Goal: Navigation & Orientation: Go to known website

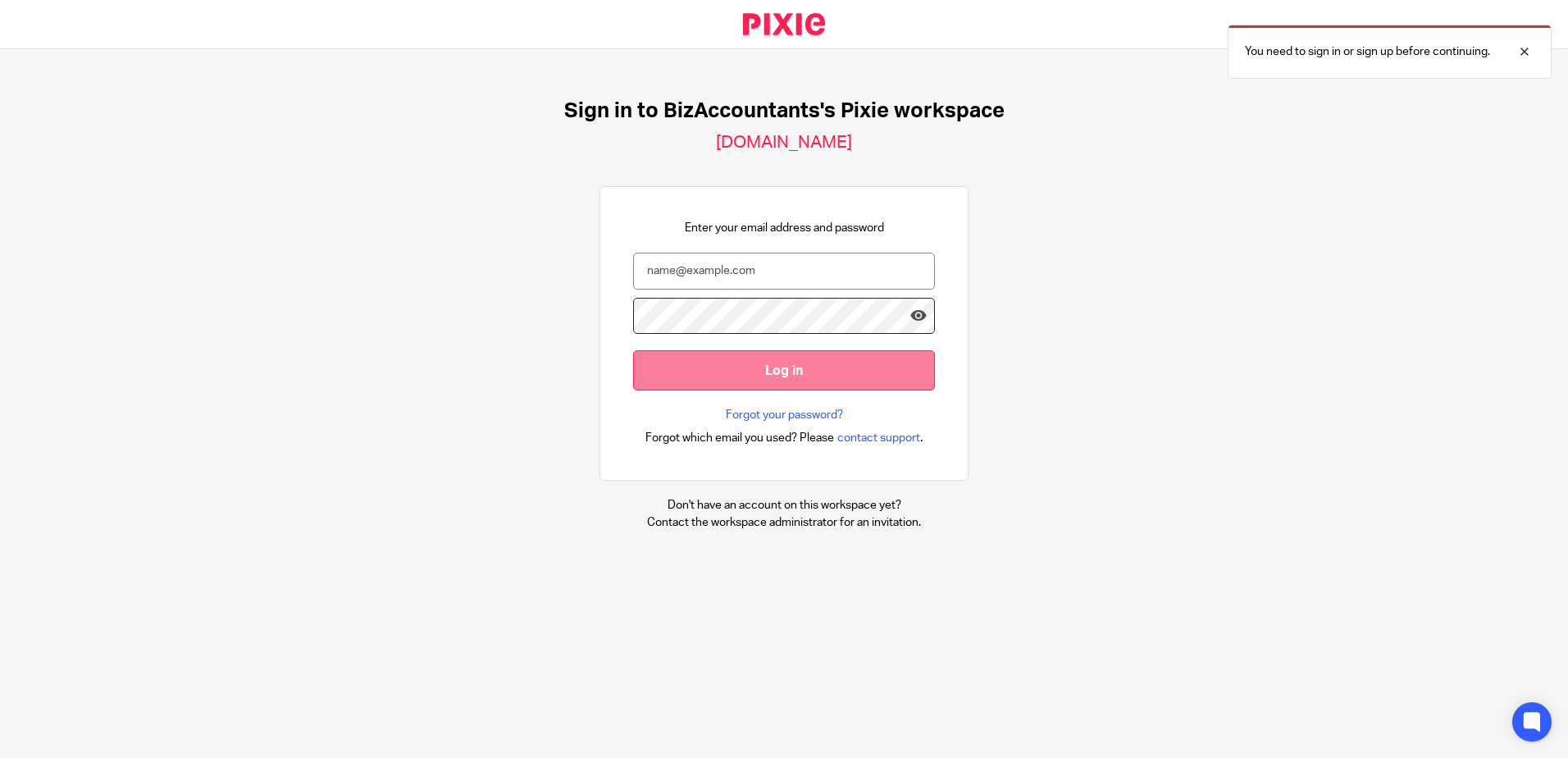
type input "[EMAIL_ADDRESS][DOMAIN_NAME]"
click at [745, 372] on input "Log in" at bounding box center [784, 370] width 302 height 40
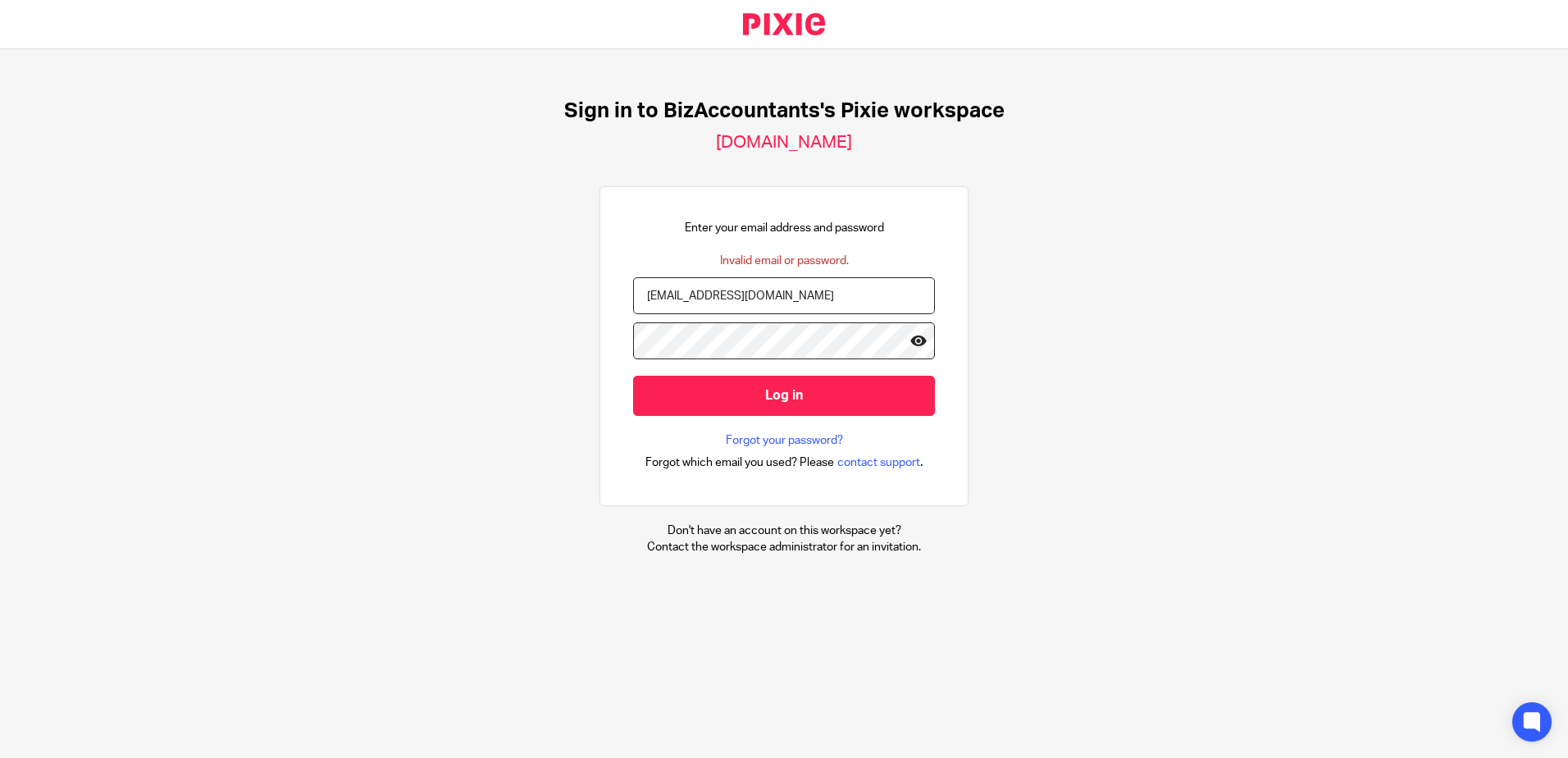
click at [910, 339] on icon at bounding box center [919, 341] width 16 height 16
click at [367, 323] on div "Sign in to BizAccountants's Pixie workspace [DOMAIN_NAME] Enter your email addr…" at bounding box center [784, 326] width 1568 height 556
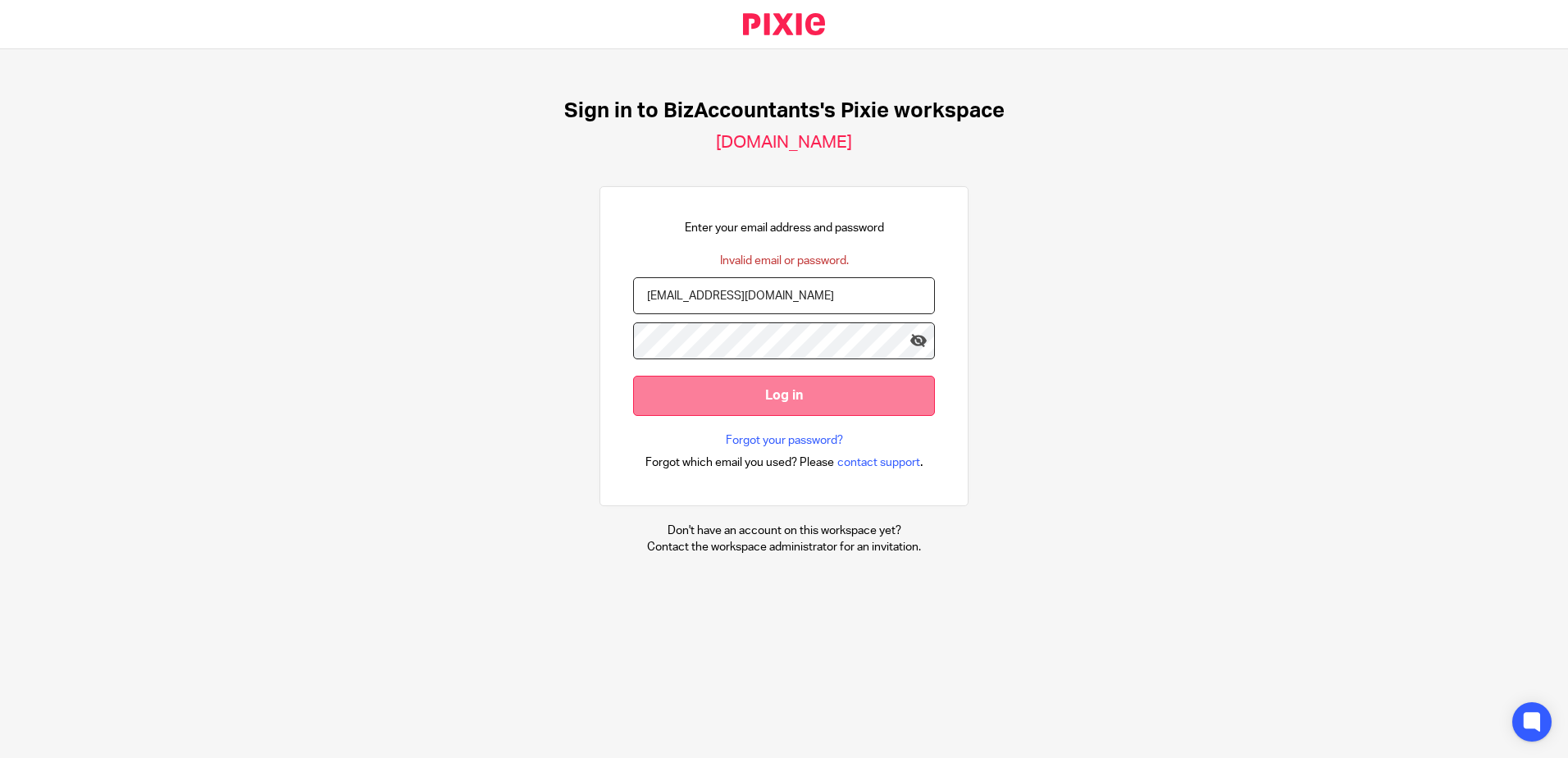
click at [708, 390] on input "Log in" at bounding box center [784, 396] width 302 height 40
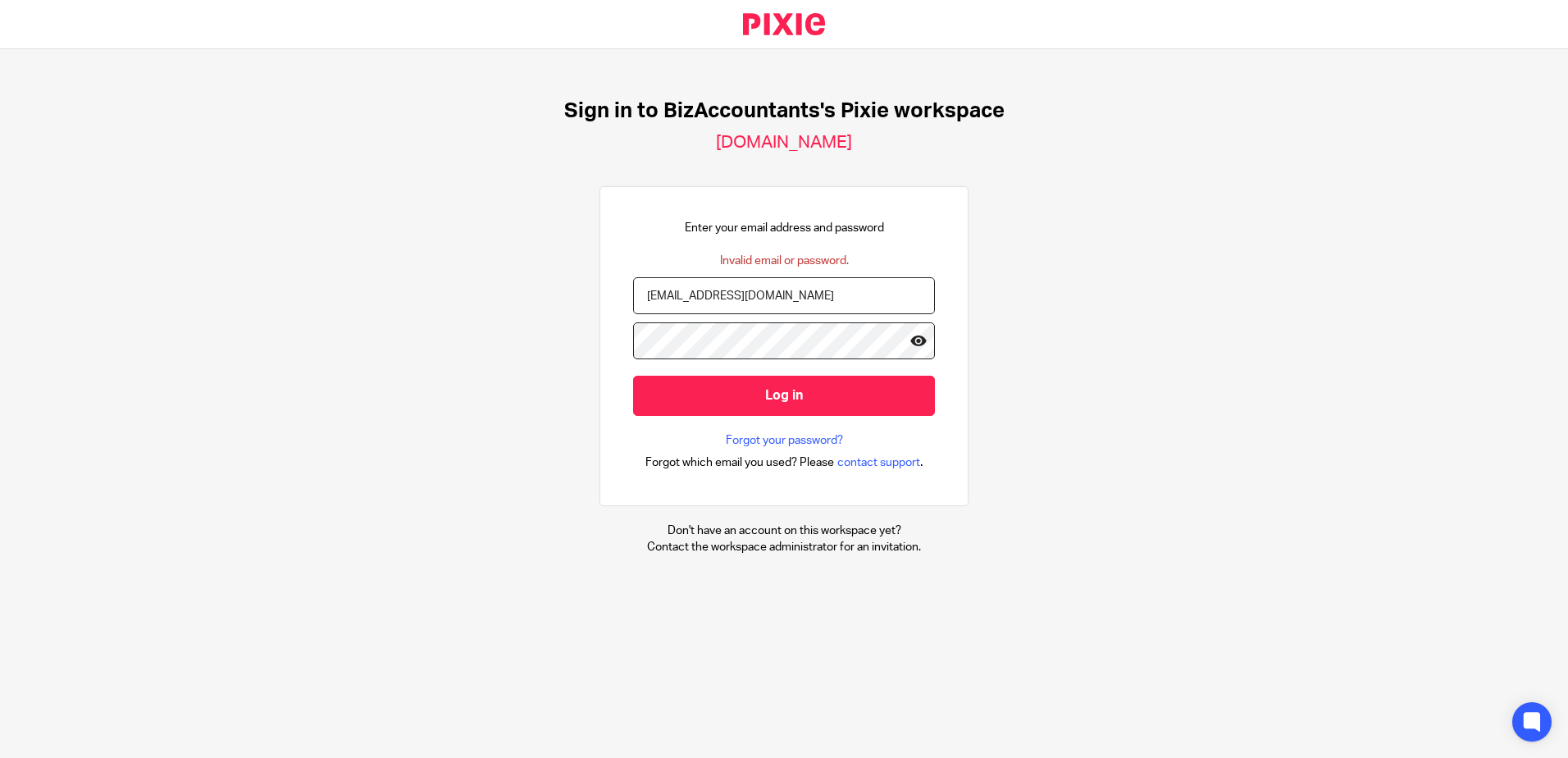
click at [910, 343] on icon at bounding box center [919, 341] width 16 height 16
click at [360, 324] on div "Sign in to BizAccountants's Pixie workspace [DOMAIN_NAME] Enter your email addr…" at bounding box center [784, 326] width 1568 height 556
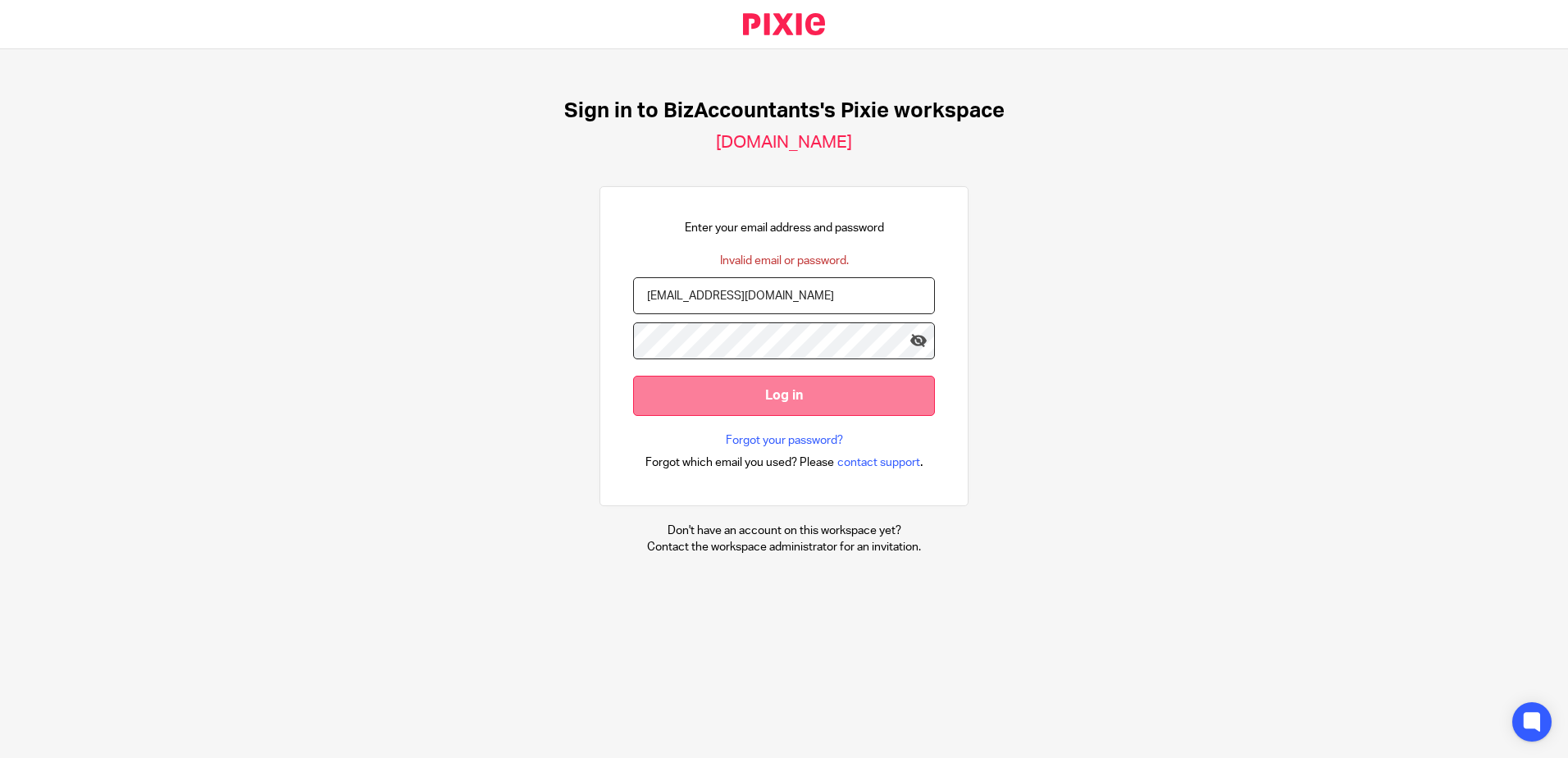
click at [639, 399] on input "Log in" at bounding box center [784, 396] width 302 height 40
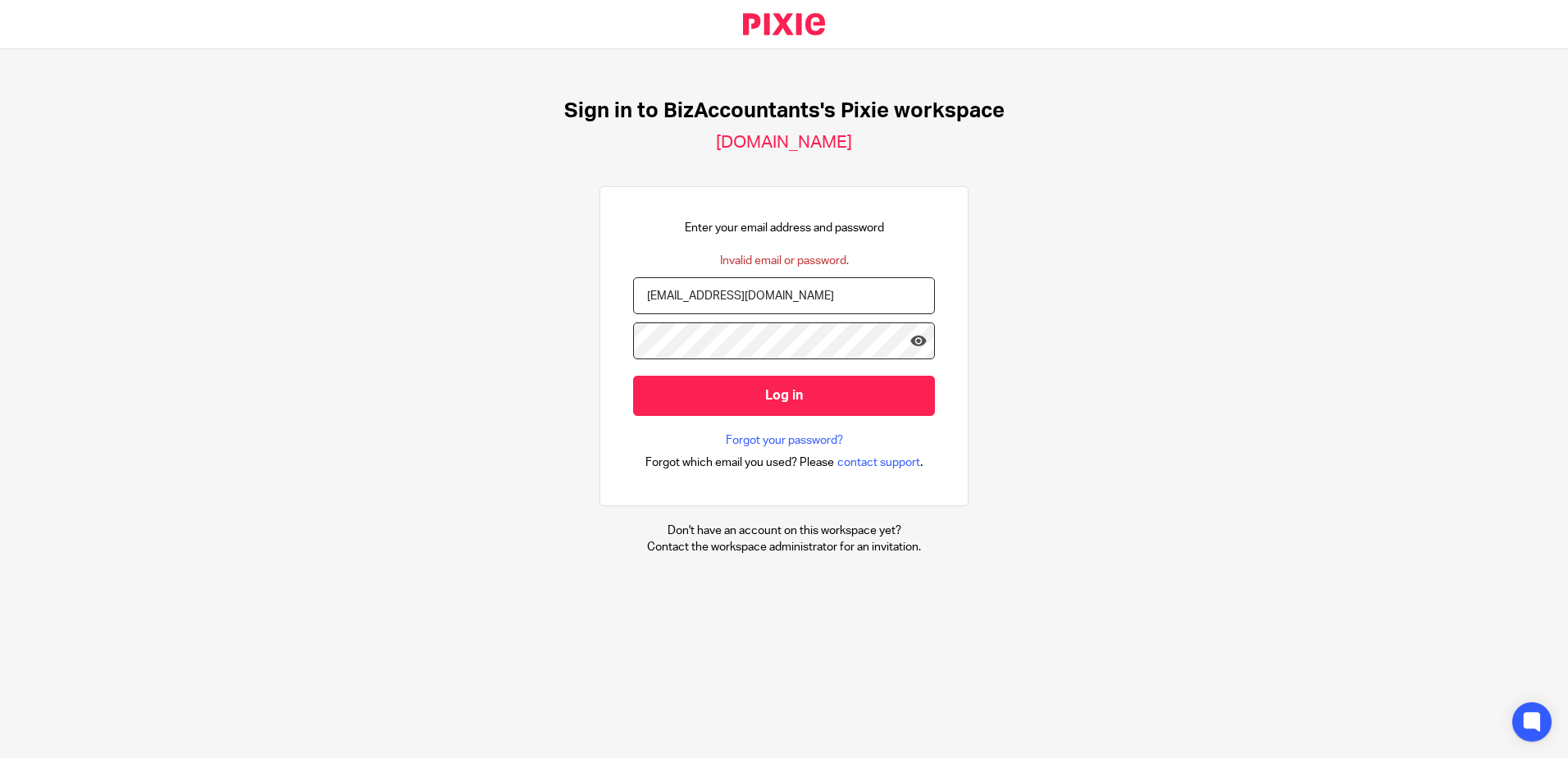
click at [571, 340] on div "Sign in to BizAccountants's Pixie workspace [DOMAIN_NAME] Enter your email addr…" at bounding box center [784, 326] width 1568 height 556
click at [633, 376] on input "Log in" at bounding box center [784, 396] width 302 height 40
click at [910, 340] on icon at bounding box center [919, 341] width 16 height 16
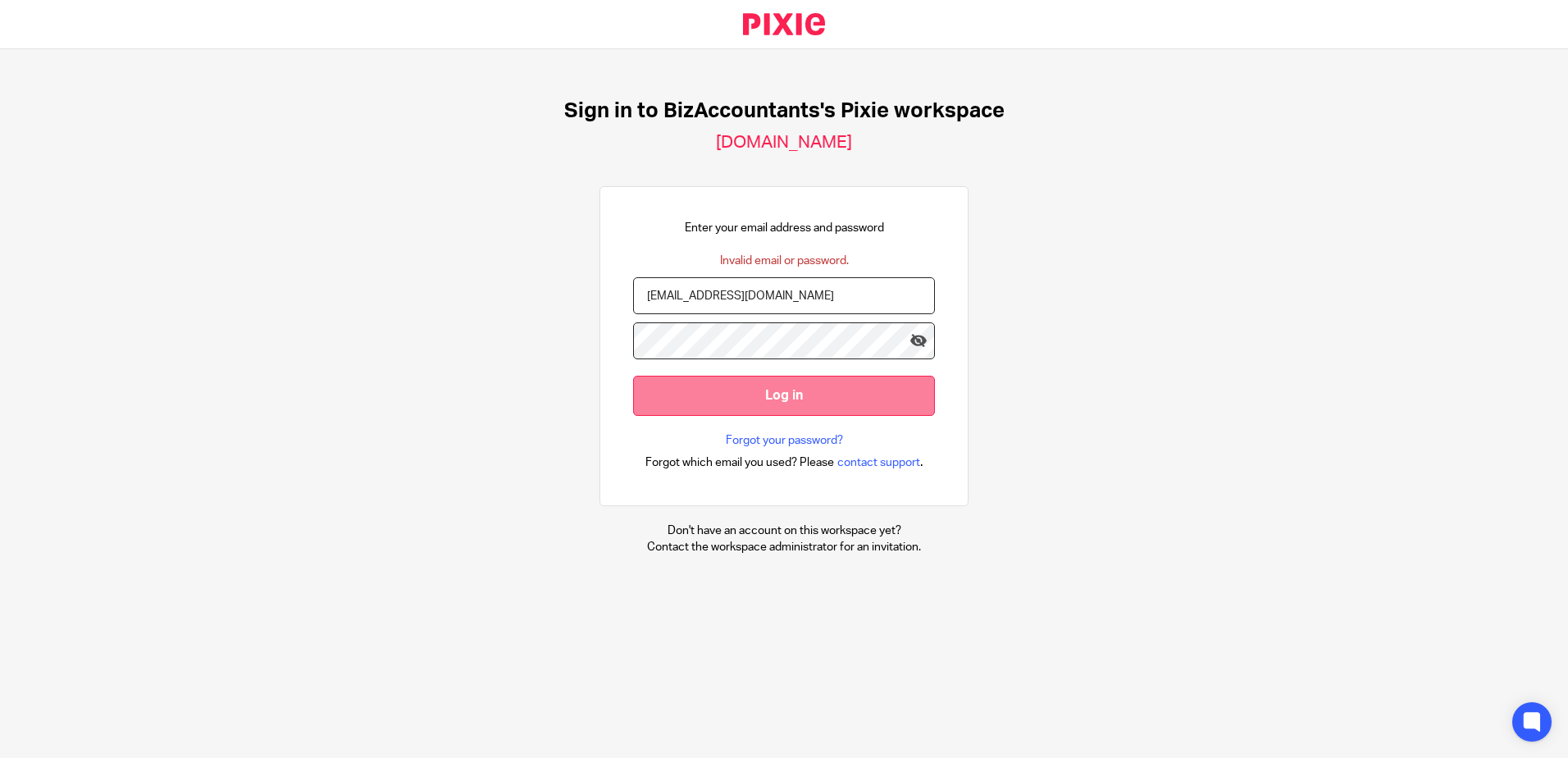
click at [695, 391] on input "Log in" at bounding box center [784, 396] width 302 height 40
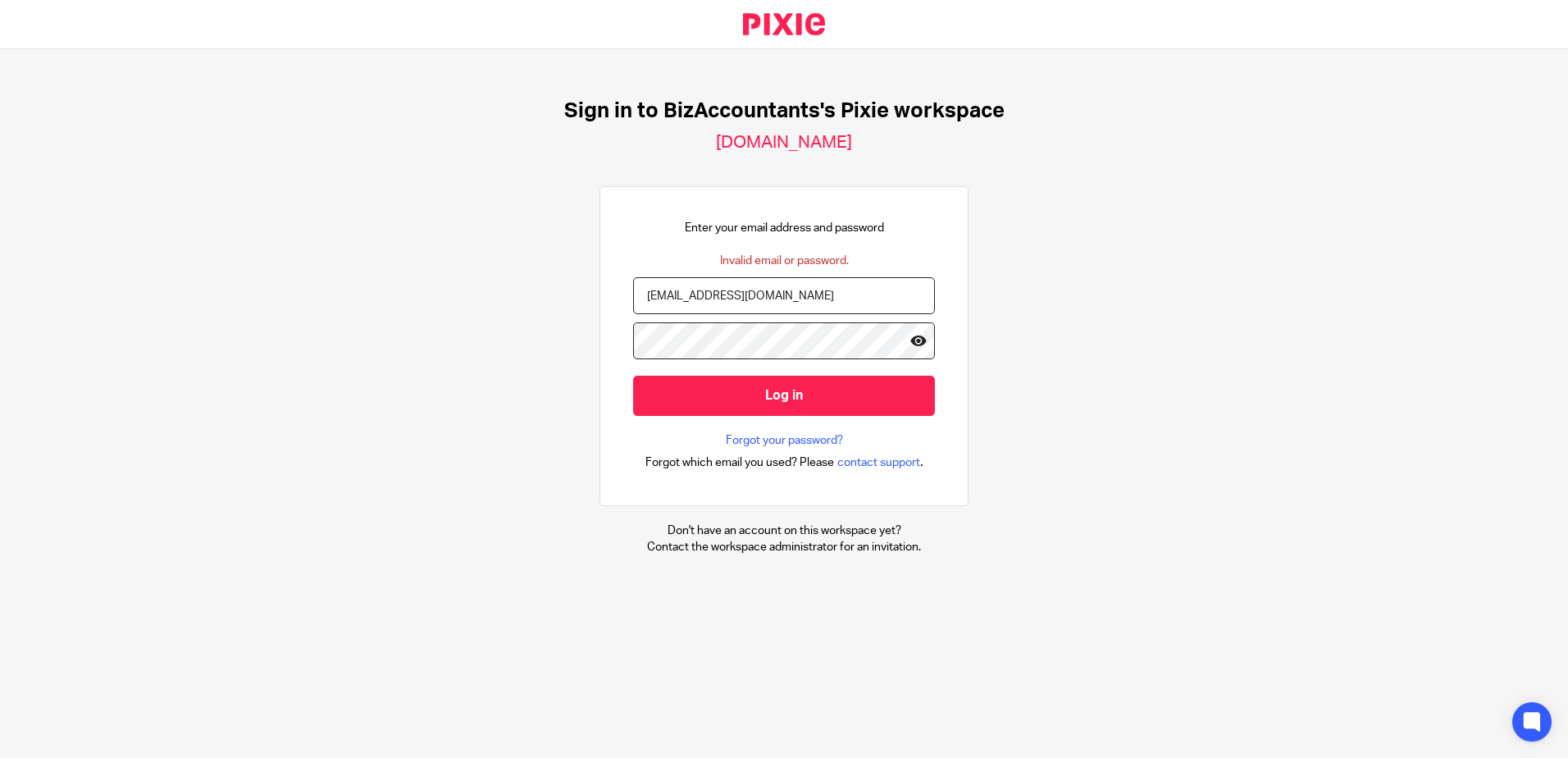
click at [910, 340] on icon at bounding box center [919, 341] width 16 height 16
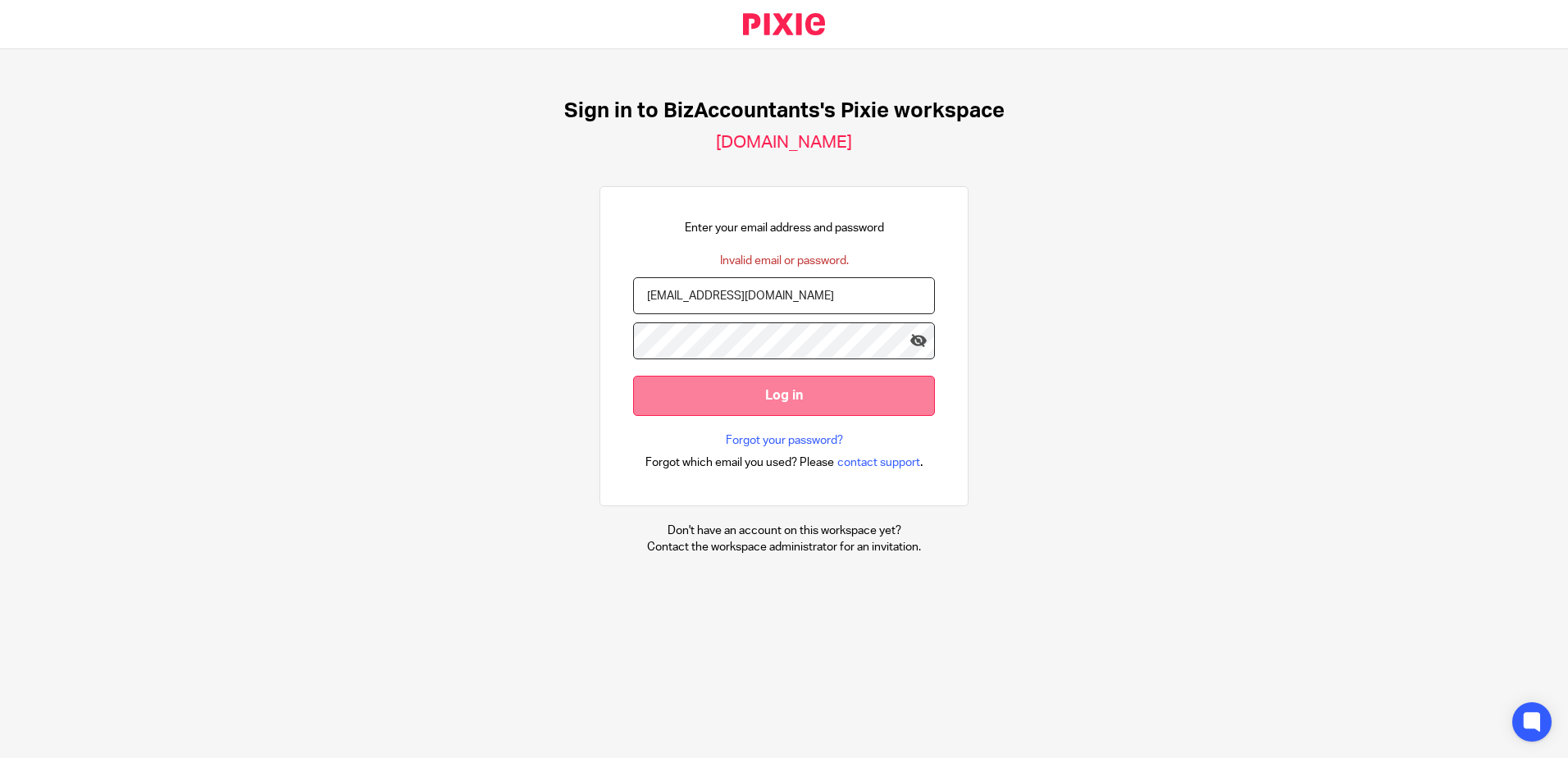
click at [633, 388] on input "Log in" at bounding box center [784, 396] width 302 height 40
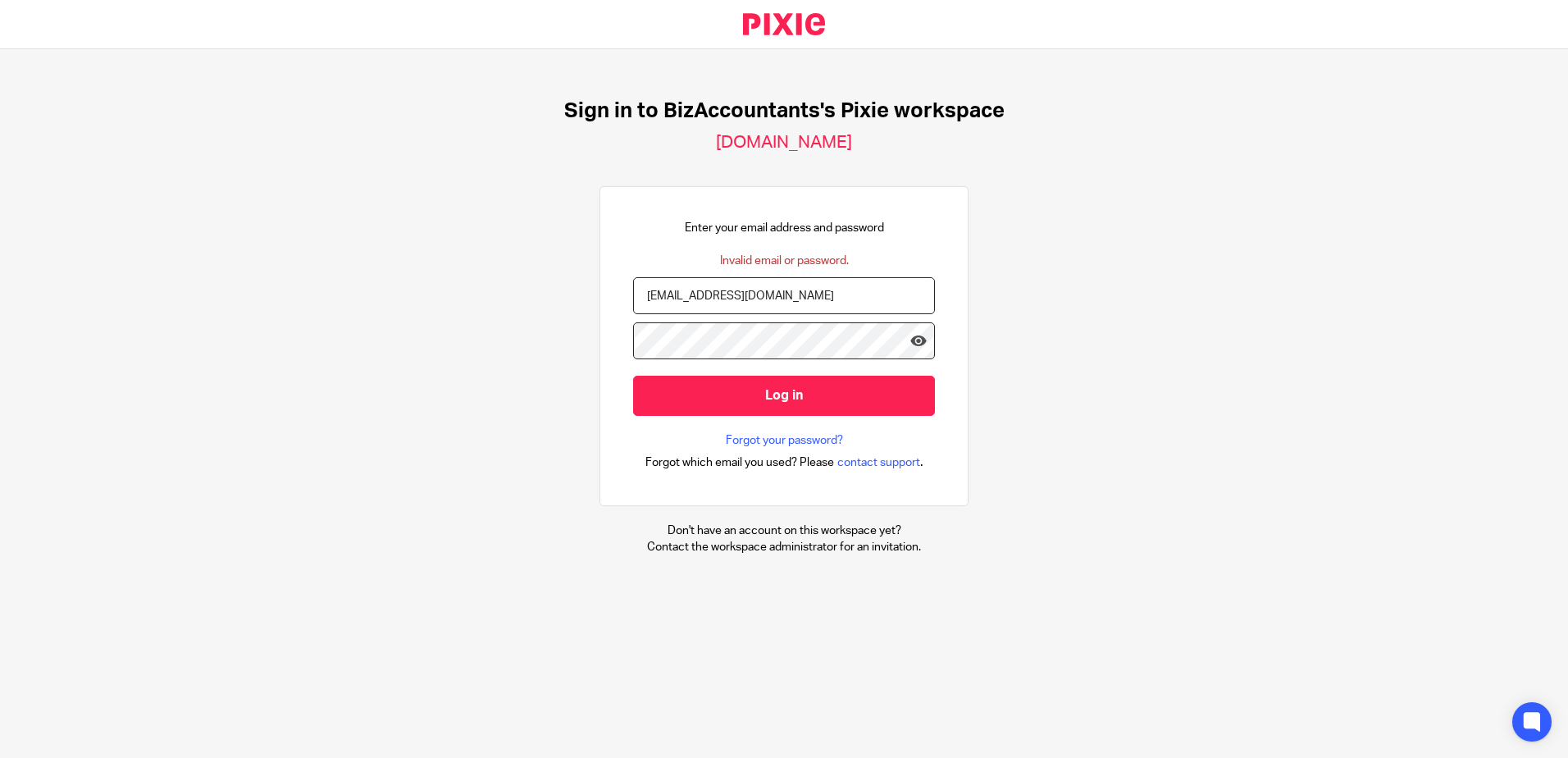
click at [308, 334] on div "Sign in to BizAccountants's Pixie workspace [DOMAIN_NAME] Enter your email addr…" at bounding box center [784, 326] width 1568 height 556
click at [910, 340] on icon at bounding box center [919, 341] width 16 height 16
click at [633, 376] on input "Log in" at bounding box center [784, 396] width 302 height 40
